Goal: Task Accomplishment & Management: Complete application form

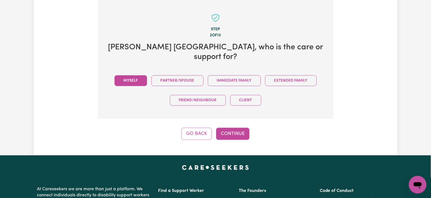
click at [133, 75] on button "Myself" at bounding box center [131, 80] width 33 height 11
click at [232, 128] on button "Continue" at bounding box center [232, 134] width 33 height 12
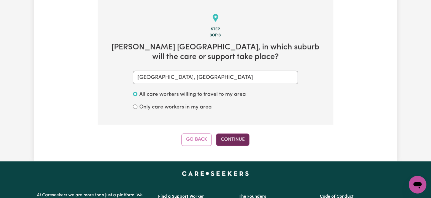
drag, startPoint x: 243, startPoint y: 139, endPoint x: 239, endPoint y: 140, distance: 4.8
click at [243, 139] on button "Continue" at bounding box center [232, 139] width 33 height 12
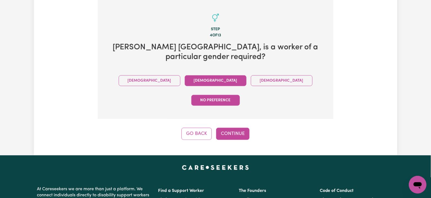
click at [185, 76] on button "Female" at bounding box center [216, 80] width 62 height 11
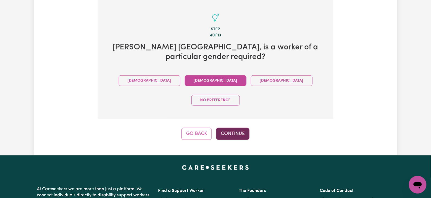
click at [240, 128] on button "Continue" at bounding box center [232, 134] width 33 height 12
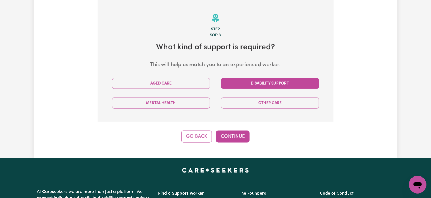
click at [259, 78] on button "Disability Support" at bounding box center [270, 83] width 98 height 11
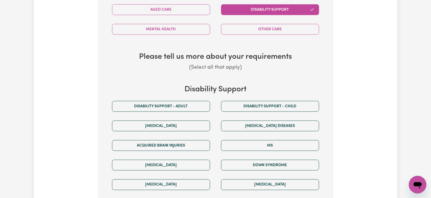
scroll to position [284, 0]
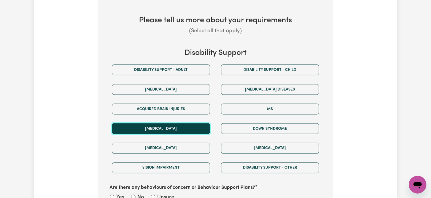
click at [146, 132] on button "Autism" at bounding box center [161, 128] width 98 height 11
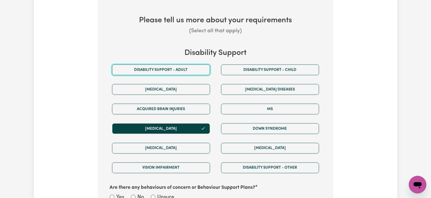
drag, startPoint x: 141, startPoint y: 71, endPoint x: 78, endPoint y: 130, distance: 86.6
click at [134, 76] on div "Disability support - Adult" at bounding box center [161, 70] width 109 height 20
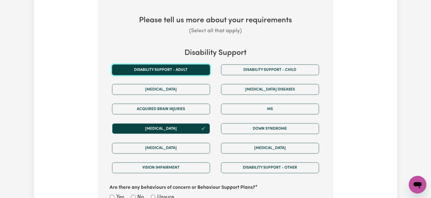
click at [145, 70] on button "Disability support - Adult" at bounding box center [161, 69] width 98 height 11
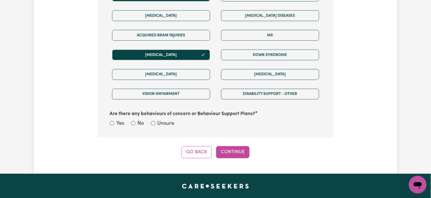
drag, startPoint x: 164, startPoint y: 122, endPoint x: 163, endPoint y: 125, distance: 2.8
click at [164, 123] on label "Unsure" at bounding box center [166, 124] width 17 height 8
click at [155, 123] on input "Unsure" at bounding box center [153, 123] width 4 height 4
radio input "true"
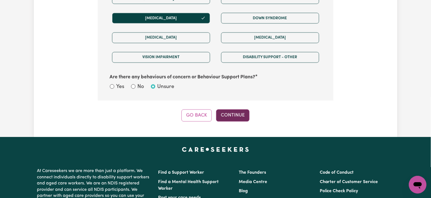
click at [239, 116] on button "Continue" at bounding box center [232, 115] width 33 height 12
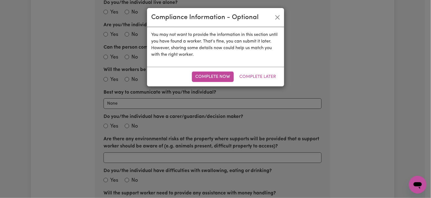
scroll to position [173, 0]
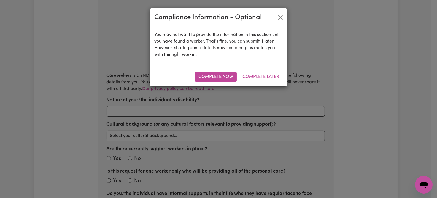
click at [263, 68] on div "Complete Now Complete Later" at bounding box center [218, 77] width 137 height 20
click at [262, 78] on button "Complete Later" at bounding box center [261, 76] width 44 height 10
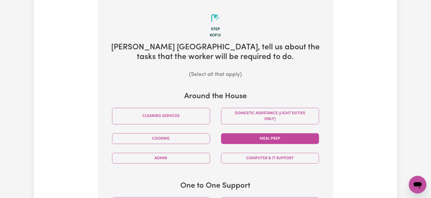
scroll to position [247, 0]
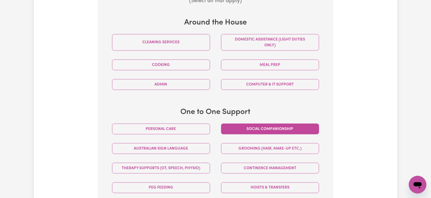
click at [251, 130] on button "Social companionship" at bounding box center [270, 128] width 98 height 11
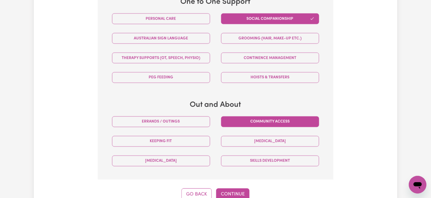
click at [249, 122] on button "Community access" at bounding box center [270, 121] width 98 height 11
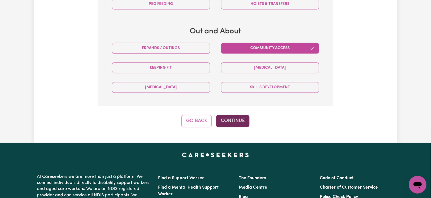
click at [228, 121] on button "Continue" at bounding box center [232, 121] width 33 height 12
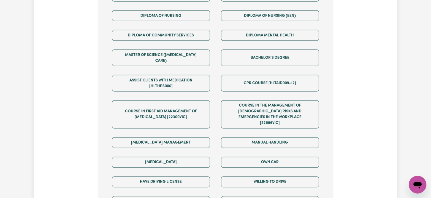
scroll to position [394, 0]
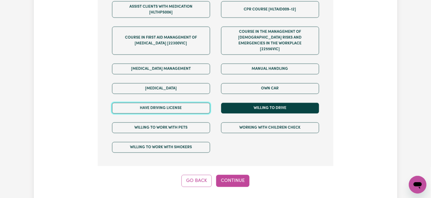
drag, startPoint x: 153, startPoint y: 98, endPoint x: 249, endPoint y: 95, distance: 95.4
click at [155, 103] on button "Have driving license" at bounding box center [161, 108] width 98 height 11
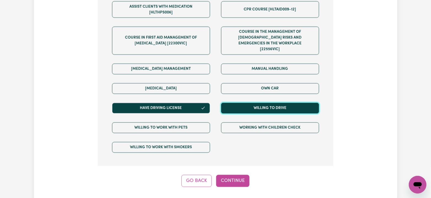
click at [252, 103] on button "Willing to drive" at bounding box center [270, 108] width 98 height 11
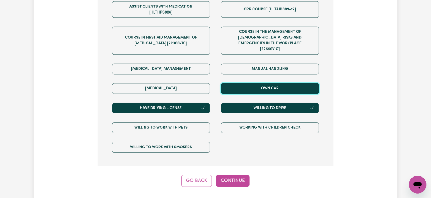
click at [257, 83] on button "Own Car" at bounding box center [270, 88] width 98 height 11
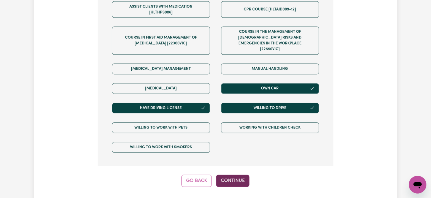
click at [237, 174] on button "Continue" at bounding box center [232, 180] width 33 height 12
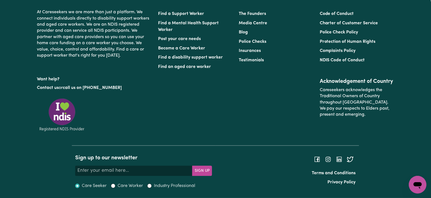
scroll to position [173, 0]
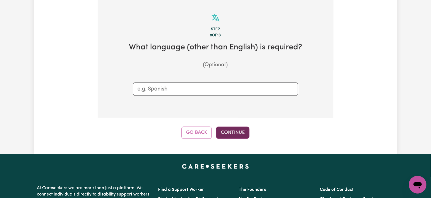
click at [240, 136] on button "Continue" at bounding box center [232, 133] width 33 height 12
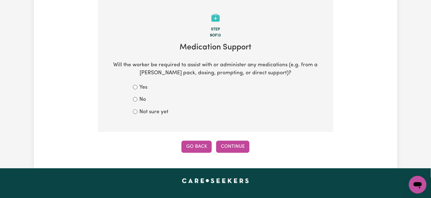
click at [196, 149] on button "Go Back" at bounding box center [197, 147] width 30 height 12
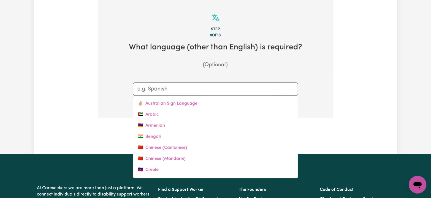
click at [158, 87] on input "text" at bounding box center [216, 89] width 156 height 8
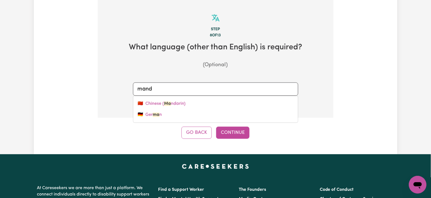
type input "manda"
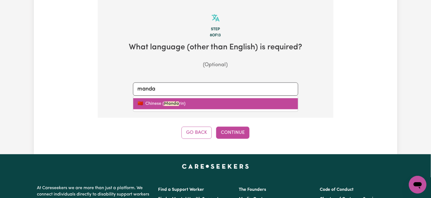
click at [168, 107] on link "🇨🇳 Chinese ( Manda rin)" at bounding box center [215, 103] width 165 height 11
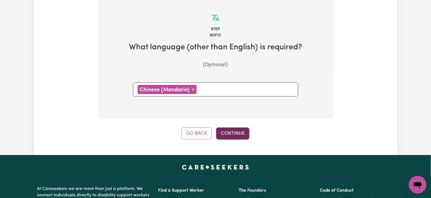
click at [230, 134] on button "Continue" at bounding box center [232, 133] width 33 height 12
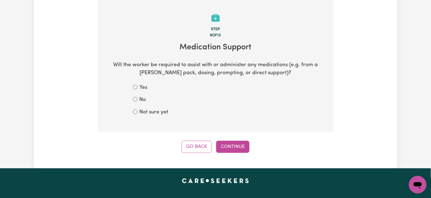
drag, startPoint x: 158, startPoint y: 112, endPoint x: 197, endPoint y: 135, distance: 45.1
click at [159, 112] on label "Not sure yet" at bounding box center [154, 112] width 29 height 8
click at [142, 114] on label "Not sure yet" at bounding box center [154, 112] width 29 height 8
click at [138, 114] on input "Not sure yet" at bounding box center [135, 111] width 4 height 4
radio input "true"
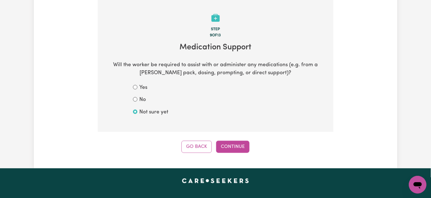
drag, startPoint x: 237, startPoint y: 147, endPoint x: 239, endPoint y: 153, distance: 6.3
click at [237, 147] on button "Continue" at bounding box center [232, 147] width 33 height 12
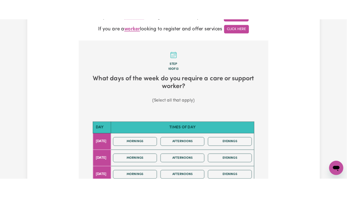
scroll to position [257, 0]
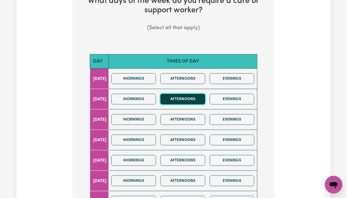
click at [183, 93] on button "Afternoons" at bounding box center [182, 98] width 45 height 11
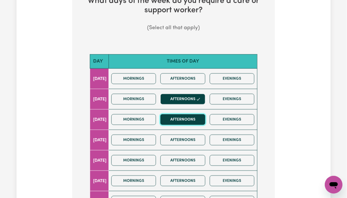
click at [186, 114] on button "Afternoons" at bounding box center [182, 119] width 45 height 11
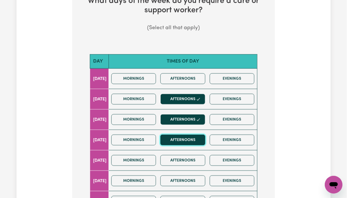
click at [189, 134] on button "Afternoons" at bounding box center [182, 139] width 45 height 11
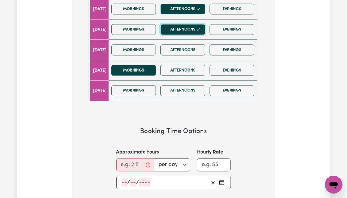
scroll to position [404, 0]
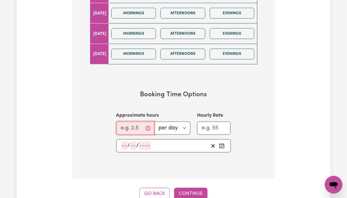
click at [127, 121] on input "Approximate hours" at bounding box center [135, 127] width 38 height 13
type input "2"
click at [124, 141] on input "number" at bounding box center [125, 145] width 6 height 8
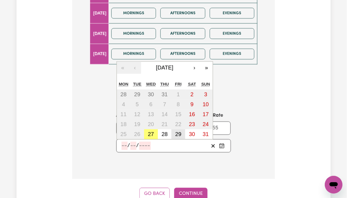
click at [179, 131] on abbr "29" at bounding box center [178, 134] width 6 height 6
type input "2025-08-29"
type input "29"
type input "8"
type input "2025"
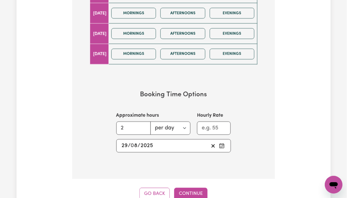
click at [123, 141] on input "29" at bounding box center [125, 145] width 7 height 8
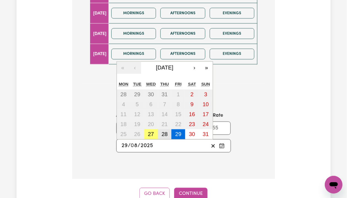
click at [166, 131] on abbr "28" at bounding box center [165, 134] width 6 height 6
type input "2025-08-28"
type input "28"
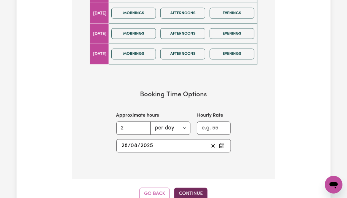
click at [192, 187] on button "Continue" at bounding box center [190, 193] width 33 height 12
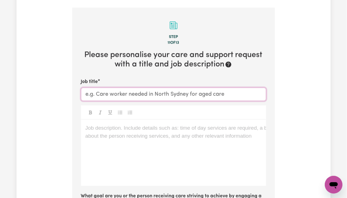
click at [134, 88] on input "Job title" at bounding box center [173, 94] width 185 height 13
type input "Female Support Worker Needed in Kogarah, NSW"
drag, startPoint x: 113, startPoint y: 109, endPoint x: 113, endPoint y: 120, distance: 10.5
click at [113, 111] on div at bounding box center [173, 112] width 185 height 14
click at [113, 124] on p "Job description. Include details such as: time of day services are required, a …" at bounding box center [173, 128] width 176 height 8
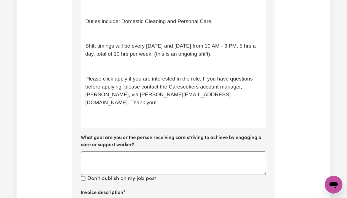
scroll to position [269, 0]
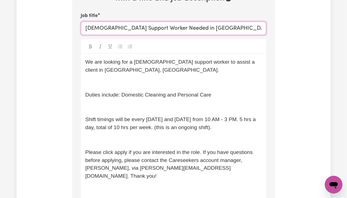
drag, startPoint x: 177, startPoint y: 20, endPoint x: 241, endPoint y: 22, distance: 64.0
click at [241, 22] on input "Female Support Worker Needed in Kogarah, NSW" at bounding box center [173, 28] width 185 height 13
drag, startPoint x: 235, startPoint y: 55, endPoint x: 241, endPoint y: 64, distance: 10.6
click at [241, 64] on p "We are looking for a female support worker to assist a client in Green Valley, …" at bounding box center [173, 66] width 176 height 16
click at [97, 81] on div "We are looking for a female support worker to assist a client in Kogarah, NSW. …" at bounding box center [173, 126] width 185 height 147
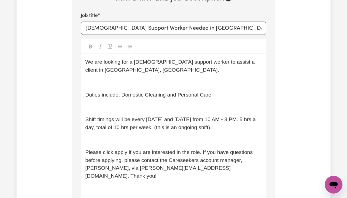
drag, startPoint x: 102, startPoint y: 77, endPoint x: 102, endPoint y: 83, distance: 5.5
click at [102, 78] on p "﻿" at bounding box center [173, 82] width 176 height 8
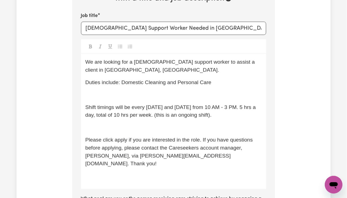
drag, startPoint x: 102, startPoint y: 92, endPoint x: 109, endPoint y: 91, distance: 6.9
click at [102, 92] on div "We are looking for a female support worker to assist a client in Kogarah, NSW. …" at bounding box center [173, 120] width 185 height 135
click at [110, 91] on p "﻿" at bounding box center [173, 95] width 176 height 8
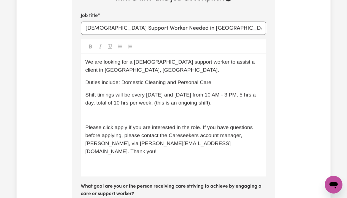
click at [98, 111] on p "﻿" at bounding box center [173, 115] width 176 height 8
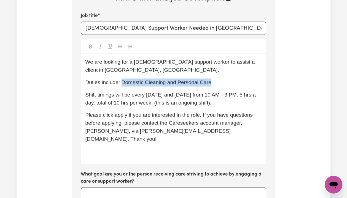
drag, startPoint x: 124, startPoint y: 75, endPoint x: 231, endPoint y: 75, distance: 107.2
click at [231, 78] on p "Duties include: Domestic Cleaning and Personal Care" at bounding box center [173, 82] width 176 height 8
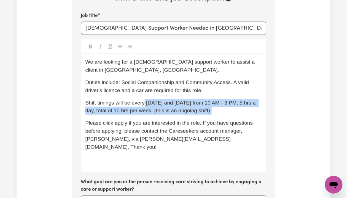
drag, startPoint x: 147, startPoint y: 95, endPoint x: 237, endPoint y: 103, distance: 90.8
click at [237, 103] on p "Shift timings will be every Monday and Friday from 10 AM - 3 PM. 5 hrs a day, t…" at bounding box center [173, 107] width 176 height 16
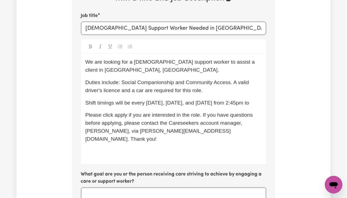
click at [100, 81] on span "Duties include: Social Companionship and Community Access. A valid driver's lic…" at bounding box center [167, 86] width 165 height 14
click at [108, 102] on p "Shift timings will be every Tuesday, Wednesday, and Thursday from 2:45pm to" at bounding box center [173, 103] width 176 height 8
drag, startPoint x: 100, startPoint y: 101, endPoint x: 82, endPoint y: 57, distance: 48.2
click at [82, 57] on div "We are looking for a female support worker to assist a client in Kogarah, NSW. …" at bounding box center [173, 108] width 185 height 110
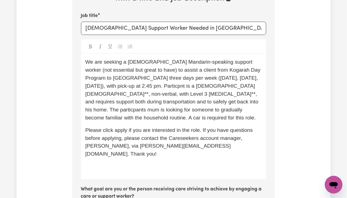
click at [190, 59] on span "We are seeking a female Mandarin-speaking support worker (not essential but gre…" at bounding box center [173, 89] width 177 height 61
click at [243, 86] on span "We are seeking a female Mandarin-speaking support worker (not essential but gre…" at bounding box center [173, 89] width 177 height 61
drag, startPoint x: 212, startPoint y: 75, endPoint x: 208, endPoint y: 75, distance: 3.6
click at [208, 75] on span "We are seeking a female Mandarin-speaking support worker (not essential but gre…" at bounding box center [173, 89] width 177 height 61
drag, startPoint x: 124, startPoint y: 83, endPoint x: 120, endPoint y: 84, distance: 4.3
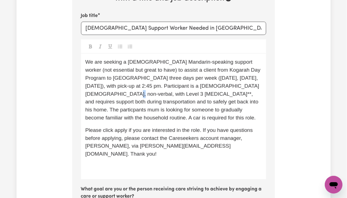
click at [120, 84] on span "We are seeking a female Mandarin-speaking support worker (not essential but gre…" at bounding box center [173, 89] width 177 height 61
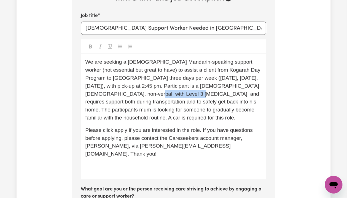
drag, startPoint x: 144, startPoint y: 85, endPoint x: 190, endPoint y: 84, distance: 45.8
click at [190, 84] on span "We are seeking a female Mandarin-speaking support worker (not essential but gre…" at bounding box center [173, 89] width 177 height 61
click at [218, 104] on span "We are seeking a female Mandarin-speaking support worker (not essential but gre…" at bounding box center [173, 89] width 177 height 61
click at [202, 79] on span "We are seeking a female Mandarin-speaking support worker (not essential but gre…" at bounding box center [173, 89] width 177 height 61
click at [254, 128] on span "Please click apply if you are interested in the role. If you have questions bef…" at bounding box center [169, 141] width 169 height 29
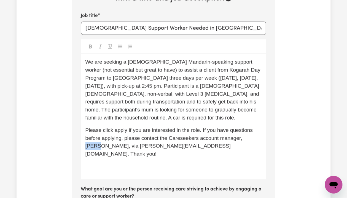
click at [254, 128] on span "Please click apply if you are interested in the role. If you have questions bef…" at bounding box center [169, 141] width 169 height 29
click at [95, 137] on span "Please click apply if you are interested in the role. If you have questions bef…" at bounding box center [169, 141] width 169 height 29
copy span "Lindsay"
click at [125, 139] on span "Please click apply if you are interested in the role. If you have questions bef…" at bounding box center [169, 141] width 169 height 29
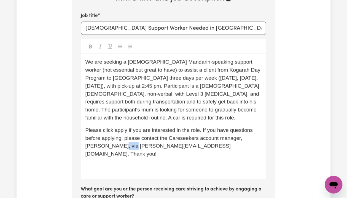
click at [125, 139] on span "Please click apply if you are interested in the role. If you have questions bef…" at bounding box center [169, 141] width 169 height 29
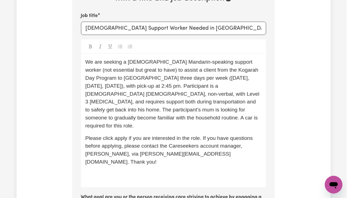
click at [197, 75] on span "We are seeking a female Mandarin-speaking support worker (not essential but gre…" at bounding box center [173, 93] width 176 height 69
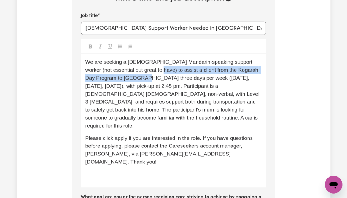
drag, startPoint x: 144, startPoint y: 61, endPoint x: 134, endPoint y: 70, distance: 13.5
click at [134, 70] on span "We are seeking a female Mandarin-speaking support worker (not essential but gre…" at bounding box center [173, 93] width 176 height 69
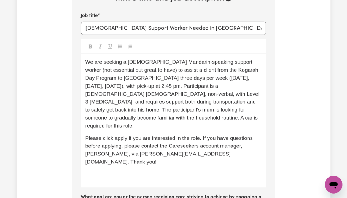
click at [144, 80] on span "We are seeking a female Mandarin-speaking support worker (not essential but gre…" at bounding box center [173, 93] width 176 height 69
drag, startPoint x: 106, startPoint y: 77, endPoint x: 170, endPoint y: 77, distance: 63.1
click at [170, 77] on span "We are seeking a female Mandarin-speaking support worker (not essential but gre…" at bounding box center [173, 93] width 176 height 69
click at [195, 99] on span "We are seeking a female Mandarin-speaking support worker (not essential but gre…" at bounding box center [173, 93] width 176 height 69
click at [194, 77] on span "We are seeking a female Mandarin-speaking support worker (not essential but gre…" at bounding box center [173, 93] width 176 height 69
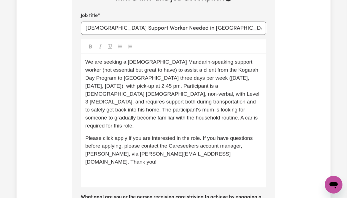
scroll to position [342, 0]
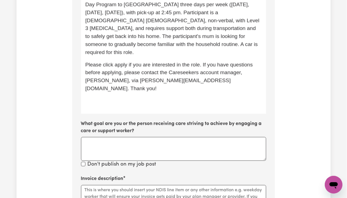
click at [139, 86] on div "We are seeking a female Mandarin-speaking support worker (not essential but gre…" at bounding box center [173, 46] width 185 height 133
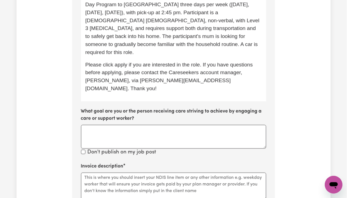
scroll to position [379, 0]
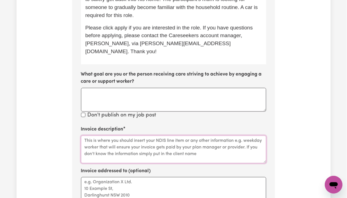
click at [105, 135] on textarea "Invoice description" at bounding box center [173, 149] width 185 height 28
paste textarea "Taylormade"
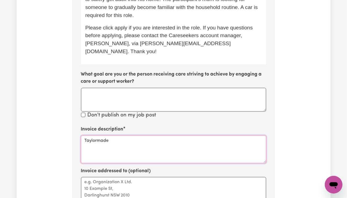
scroll to position [490, 0]
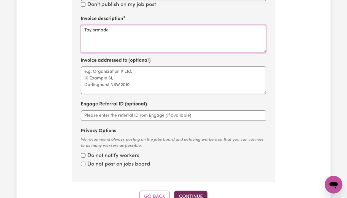
type textarea "Taylormade"
click at [181, 190] on button "Continue" at bounding box center [190, 196] width 33 height 12
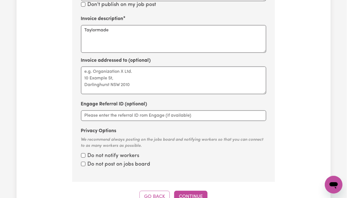
scroll to position [203, 0]
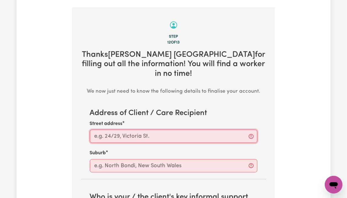
drag, startPoint x: 124, startPoint y: 122, endPoint x: 119, endPoint y: 122, distance: 4.7
click at [124, 130] on input "Street address" at bounding box center [174, 136] width 168 height 13
paste input "Kogarah, NSW"
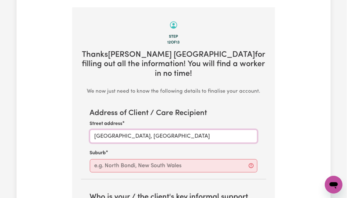
drag, startPoint x: 117, startPoint y: 118, endPoint x: 87, endPoint y: 116, distance: 30.7
click at [87, 116] on section "Address of Client / Care Recipient Street address Kogarah, NSW Suburb" at bounding box center [173, 140] width 185 height 63
click at [117, 130] on input "Kogarah, NSW" at bounding box center [174, 136] width 168 height 13
drag, startPoint x: 115, startPoint y: 117, endPoint x: 77, endPoint y: 117, distance: 37.8
click at [77, 117] on section "Step 12 of 13 Thanks Timothy Kogarah NSW for filling out all the information! Y…" at bounding box center [173, 121] width 203 height 229
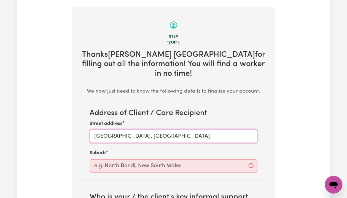
type input "Kogarah, NSW"
click at [111, 159] on input "text" at bounding box center [174, 165] width 168 height 13
paste input "Kogarah"
type input "Kogarah"
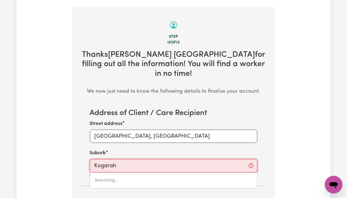
type input "Kogarah, New South Wales, 2217"
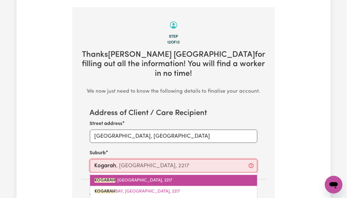
click at [116, 175] on link "KOGARAH , New South Wales, 2217" at bounding box center [173, 180] width 167 height 11
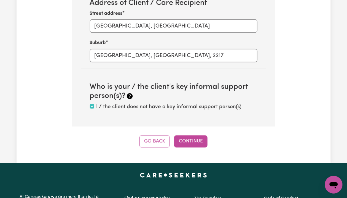
scroll to position [276, 0]
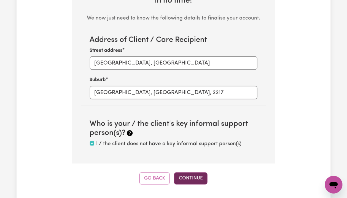
click at [179, 172] on button "Continue" at bounding box center [190, 178] width 33 height 12
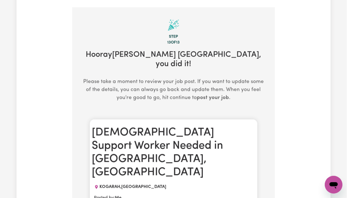
scroll to position [276, 0]
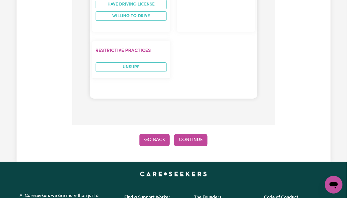
click at [152, 134] on button "Go Back" at bounding box center [154, 140] width 30 height 12
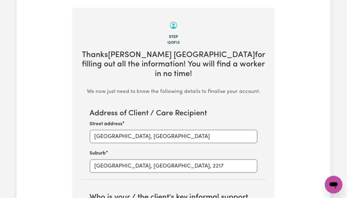
scroll to position [350, 0]
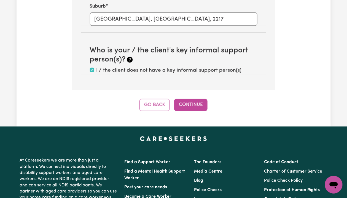
click at [158, 99] on button "Go Back" at bounding box center [154, 105] width 30 height 12
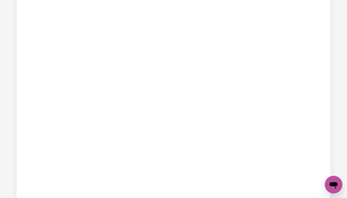
scroll to position [203, 0]
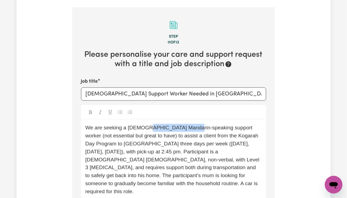
drag, startPoint x: 145, startPoint y: 120, endPoint x: 188, endPoint y: 119, distance: 43.3
click at [188, 125] on span "We are seeking a female Mandarin-speaking support worker (not essential but gre…" at bounding box center [173, 159] width 176 height 69
copy span "Mandarin-speaking"
click at [106, 87] on input "Female Support Worker Needed in Kogarah, NSW" at bounding box center [173, 93] width 185 height 13
paste input "Mandarin-speaking"
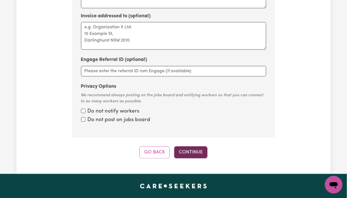
type input "Female Mandarin-speaking Support Worker Needed in Kogarah, NSW"
click at [186, 146] on button "Continue" at bounding box center [190, 152] width 33 height 12
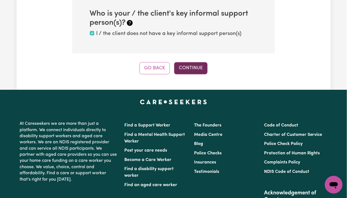
click at [200, 62] on button "Continue" at bounding box center [190, 68] width 33 height 12
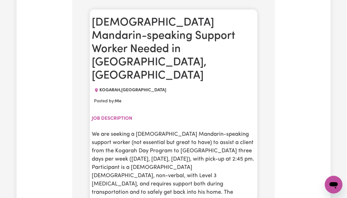
scroll to position [350, 0]
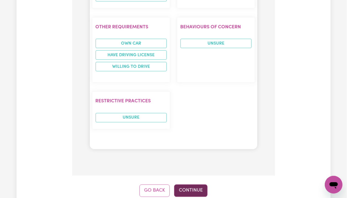
click at [182, 184] on button "Continue" at bounding box center [190, 190] width 33 height 12
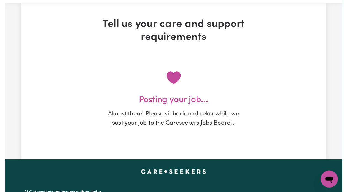
scroll to position [0, 0]
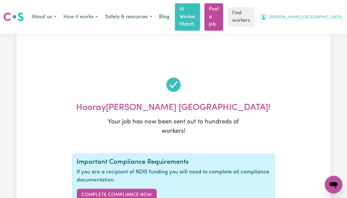
click at [319, 14] on span "[PERSON_NAME] [GEOGRAPHIC_DATA]" at bounding box center [305, 17] width 73 height 6
click at [314, 23] on link "My Dashboard" at bounding box center [324, 28] width 44 height 10
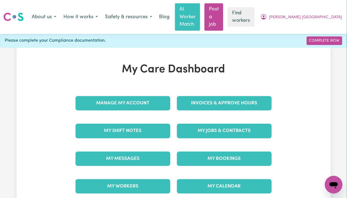
click at [200, 106] on div "Invoices & Approve Hours" at bounding box center [224, 103] width 101 height 28
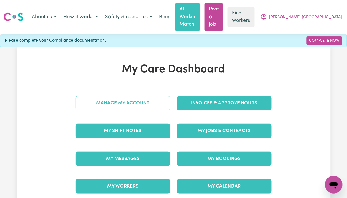
click at [133, 96] on link "Manage My Account" at bounding box center [123, 103] width 95 height 14
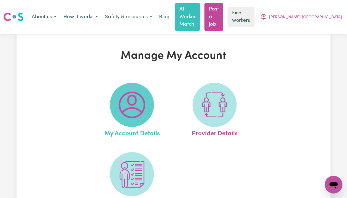
click at [127, 103] on img at bounding box center [132, 105] width 26 height 26
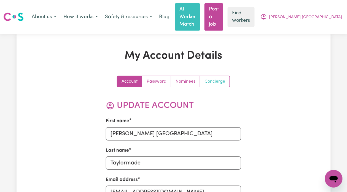
drag, startPoint x: 216, startPoint y: 76, endPoint x: 191, endPoint y: 89, distance: 28.1
click at [216, 76] on link "Concierge" at bounding box center [214, 81] width 29 height 11
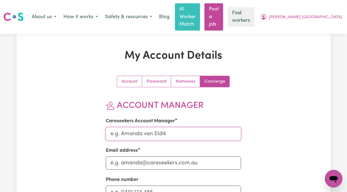
click at [121, 127] on input "Careseekers Account Manager" at bounding box center [173, 133] width 135 height 13
type input "Lindsay"
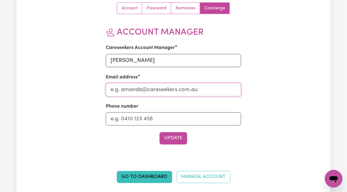
click at [135, 85] on input "Email address" at bounding box center [173, 89] width 135 height 13
type input "Lindsay@careseekers.com.au"
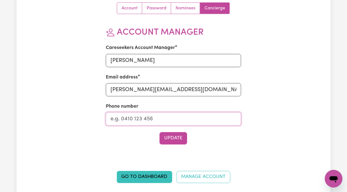
click at [139, 112] on input "Phone number" at bounding box center [173, 118] width 135 height 13
type input "1300765465"
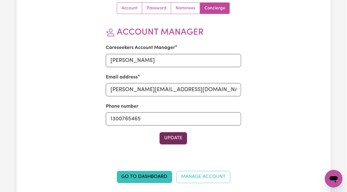
click at [166, 136] on button "Update" at bounding box center [174, 138] width 28 height 12
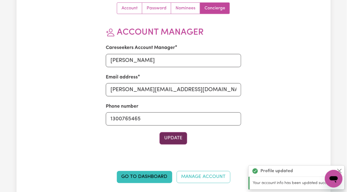
click at [167, 134] on button "Update" at bounding box center [174, 138] width 28 height 12
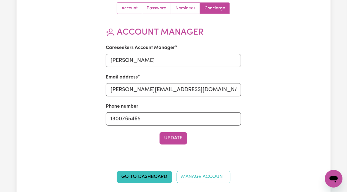
scroll to position [0, 0]
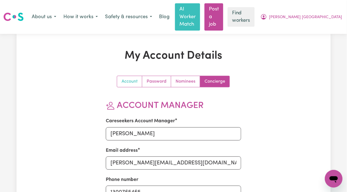
click at [133, 76] on link "Account" at bounding box center [129, 81] width 25 height 11
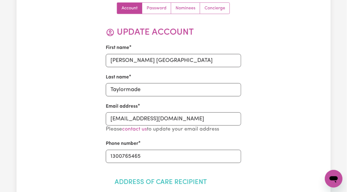
scroll to position [110, 0]
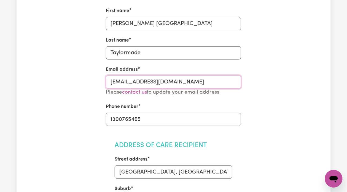
click at [149, 76] on input "TimothyTaylormade@careseekers.com.au" at bounding box center [173, 82] width 135 height 13
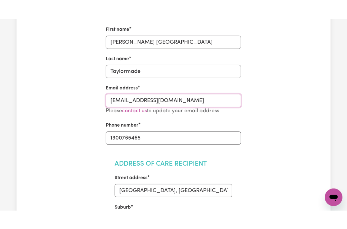
scroll to position [0, 0]
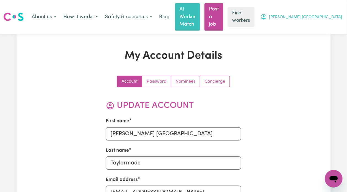
click at [323, 14] on span "[PERSON_NAME] [GEOGRAPHIC_DATA]" at bounding box center [305, 17] width 73 height 6
click at [312, 24] on link "My Dashboard" at bounding box center [324, 28] width 44 height 10
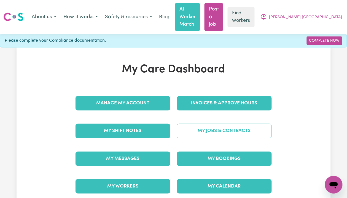
click at [213, 124] on link "My Jobs & Contracts" at bounding box center [224, 130] width 95 height 14
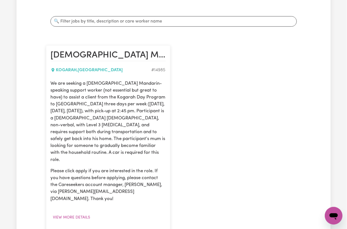
scroll to position [147, 0]
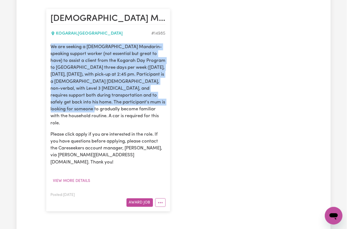
drag, startPoint x: 51, startPoint y: 39, endPoint x: 138, endPoint y: 105, distance: 108.8
click at [138, 105] on p "We are seeking a female Mandarin-speaking support worker (not essential but gre…" at bounding box center [108, 85] width 115 height 83
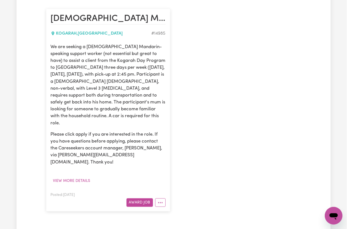
click at [136, 111] on p "We are seeking a female Mandarin-speaking support worker (not essential but gre…" at bounding box center [108, 85] width 115 height 83
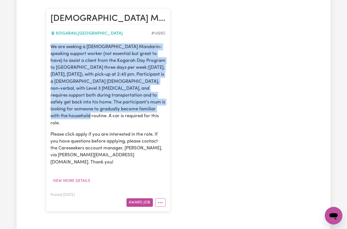
drag, startPoint x: 133, startPoint y: 107, endPoint x: 48, endPoint y: 41, distance: 107.9
click at [48, 41] on article "Female Mandarin-speaking Support Worker Needed in Kogarah, NSW KOGARAH , New So…" at bounding box center [108, 110] width 124 height 203
copy p "We are seeking a female Mandarin-speaking support worker (not essential but gre…"
click at [158, 197] on icon "More options" at bounding box center [161, 203] width 6 height 6
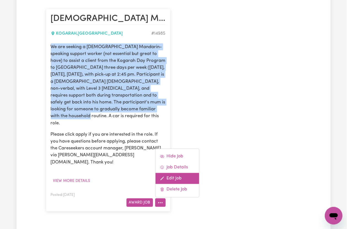
click at [170, 173] on link "Edit Job" at bounding box center [177, 178] width 44 height 11
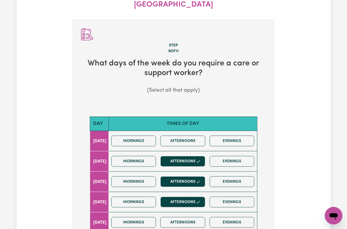
scroll to position [247, 0]
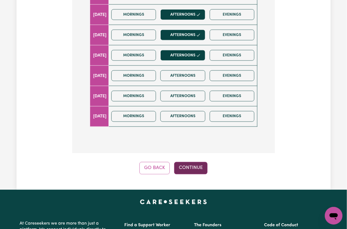
click at [187, 162] on button "Continue" at bounding box center [190, 168] width 33 height 12
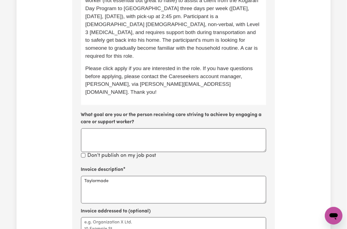
scroll to position [100, 0]
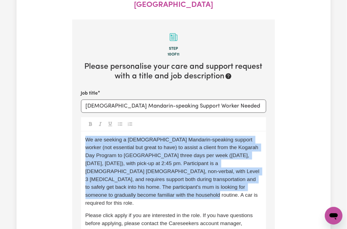
drag, startPoint x: 141, startPoint y: 176, endPoint x: 82, endPoint y: 119, distance: 82.3
click at [82, 132] on div "We are seeking a female Mandarin-speaking support worker (not essential but gre…" at bounding box center [173, 192] width 185 height 121
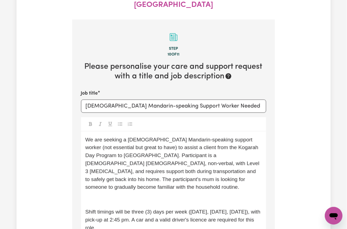
click at [114, 196] on p "﻿" at bounding box center [173, 200] width 176 height 8
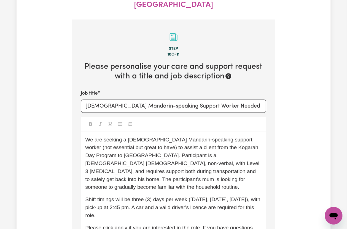
scroll to position [137, 0]
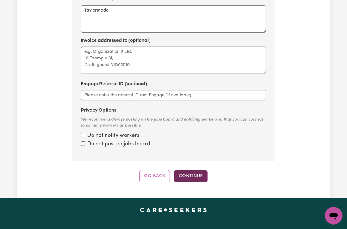
click at [190, 170] on button "Continue" at bounding box center [190, 176] width 33 height 12
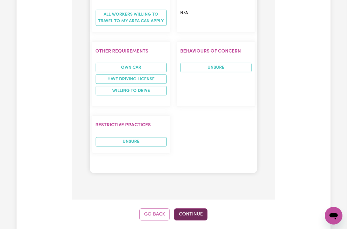
click at [188, 197] on button "Continue" at bounding box center [190, 215] width 33 height 12
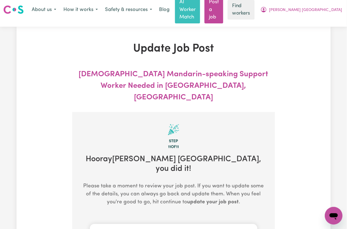
scroll to position [0, 0]
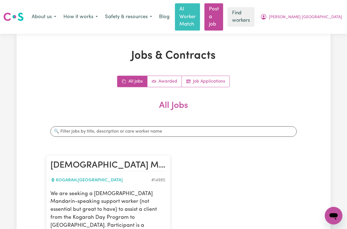
click at [323, 19] on div "[PERSON_NAME] [GEOGRAPHIC_DATA]" at bounding box center [301, 17] width 89 height 12
click at [322, 14] on span "[PERSON_NAME] [GEOGRAPHIC_DATA]" at bounding box center [305, 17] width 73 height 6
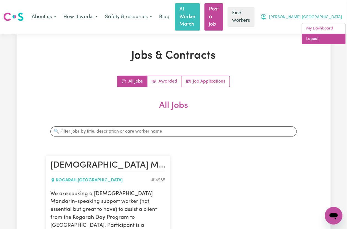
click at [319, 37] on link "Logout" at bounding box center [324, 39] width 44 height 10
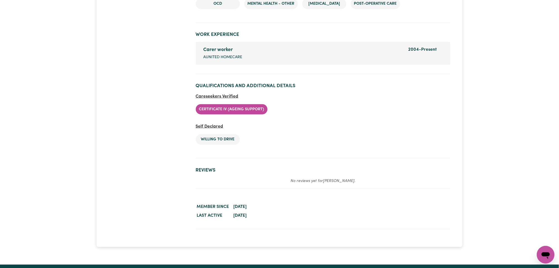
scroll to position [735, 0]
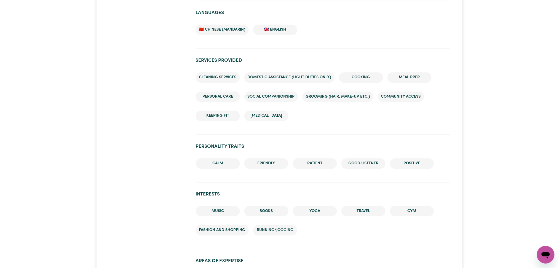
scroll to position [367, 0]
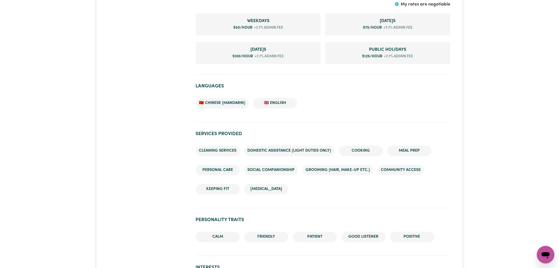
click at [136, 147] on div "#OpenForWork" at bounding box center [148, 165] width 87 height 956
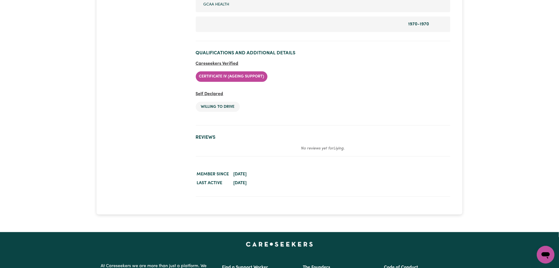
scroll to position [0, 0]
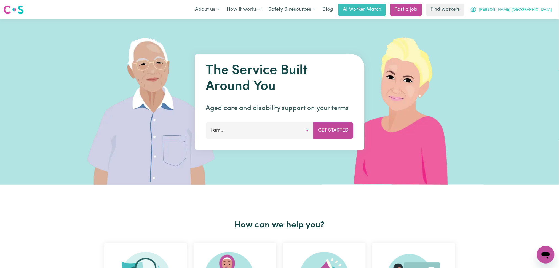
drag, startPoint x: 531, startPoint y: 10, endPoint x: 529, endPoint y: 15, distance: 5.4
click at [531, 11] on span "[PERSON_NAME] [GEOGRAPHIC_DATA]" at bounding box center [515, 10] width 73 height 6
click at [523, 33] on link "Logout" at bounding box center [534, 31] width 44 height 10
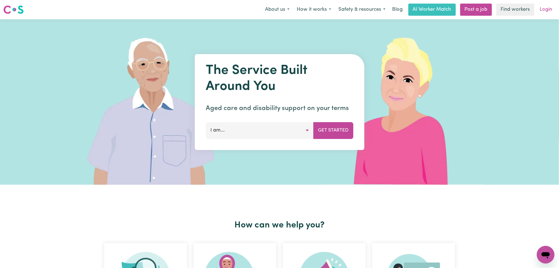
click at [546, 12] on link "Login" at bounding box center [545, 10] width 19 height 12
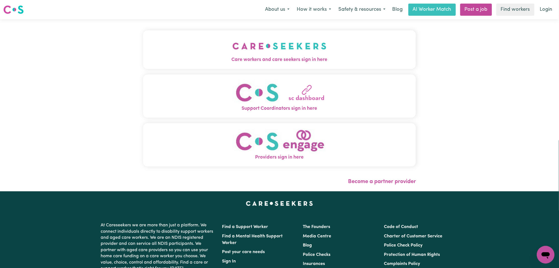
drag, startPoint x: 245, startPoint y: 41, endPoint x: 208, endPoint y: 70, distance: 46.9
click at [245, 42] on img "Care workers and care seekers sign in here" at bounding box center [279, 46] width 94 height 20
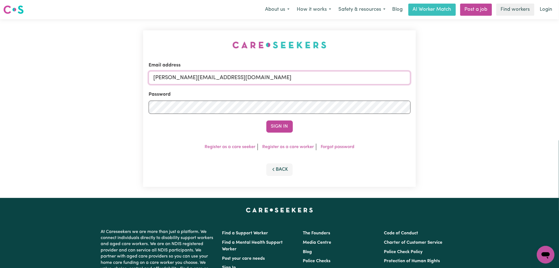
drag, startPoint x: 219, startPoint y: 79, endPoint x: 219, endPoint y: 84, distance: 5.2
click at [219, 80] on input "[PERSON_NAME][EMAIL_ADDRESS][DOMAIN_NAME]" at bounding box center [280, 77] width 262 height 13
type input "[EMAIL_ADDRESS][DOMAIN_NAME]"
click at [284, 129] on button "Sign In" at bounding box center [279, 126] width 26 height 12
